Goal: Navigation & Orientation: Find specific page/section

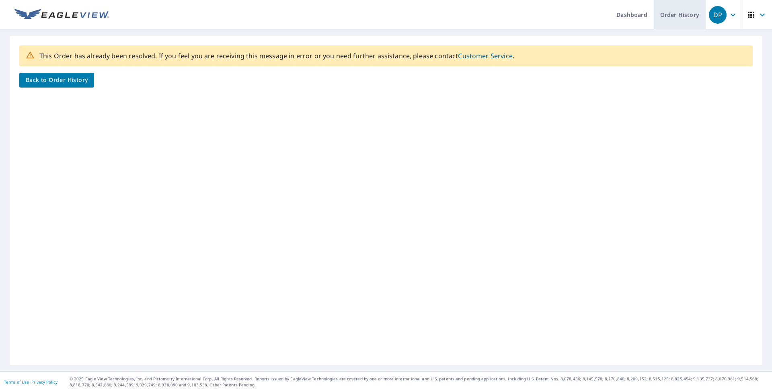
click at [357, 13] on link "Order History" at bounding box center [680, 14] width 52 height 29
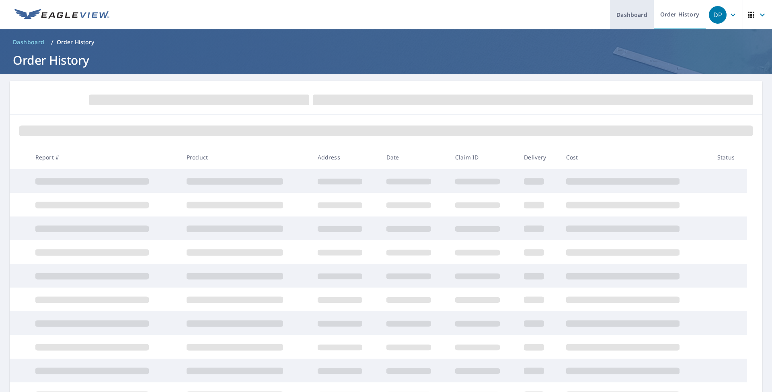
click at [357, 14] on link "Dashboard" at bounding box center [632, 14] width 44 height 29
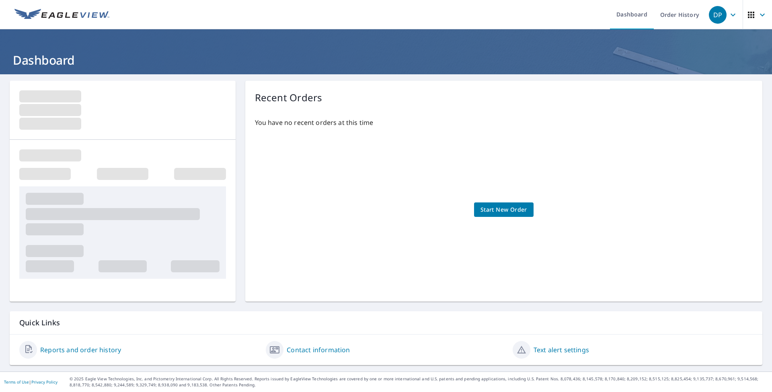
click at [60, 241] on link "Reports and order history" at bounding box center [80, 350] width 81 height 10
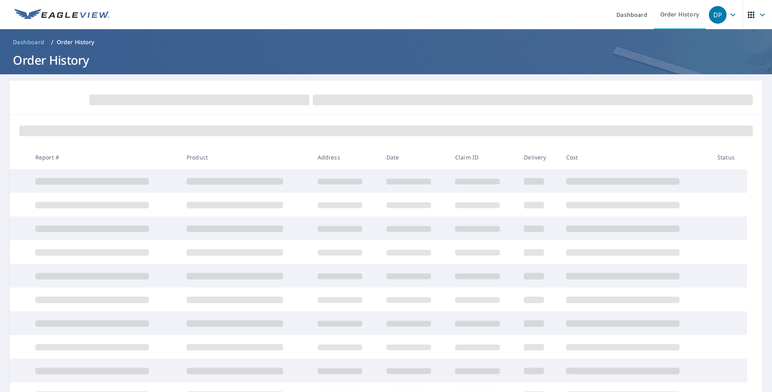
click at [357, 16] on icon "button" at bounding box center [762, 14] width 5 height 3
